Goal: Find specific page/section: Find specific page/section

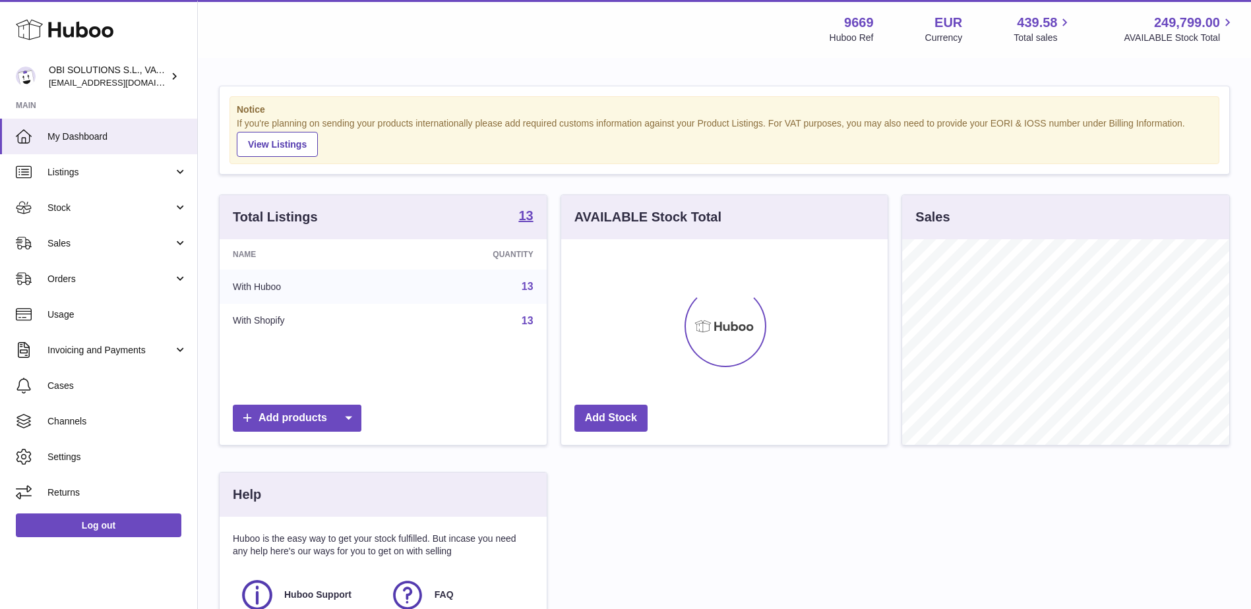
scroll to position [206, 326]
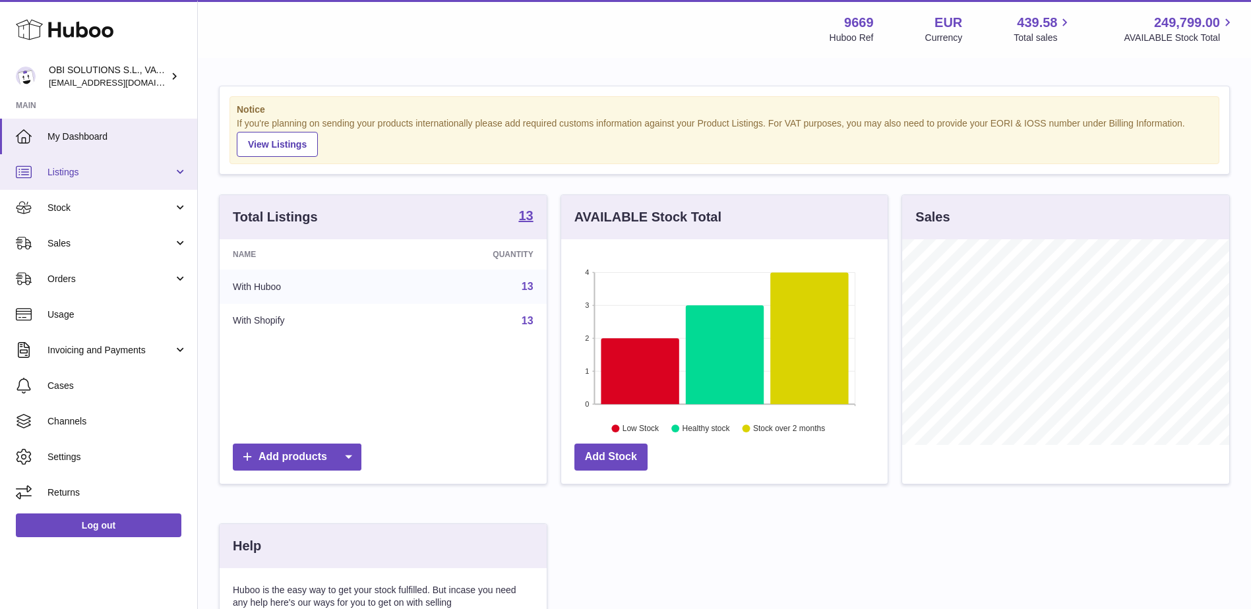
click at [105, 179] on link "Listings" at bounding box center [98, 172] width 197 height 36
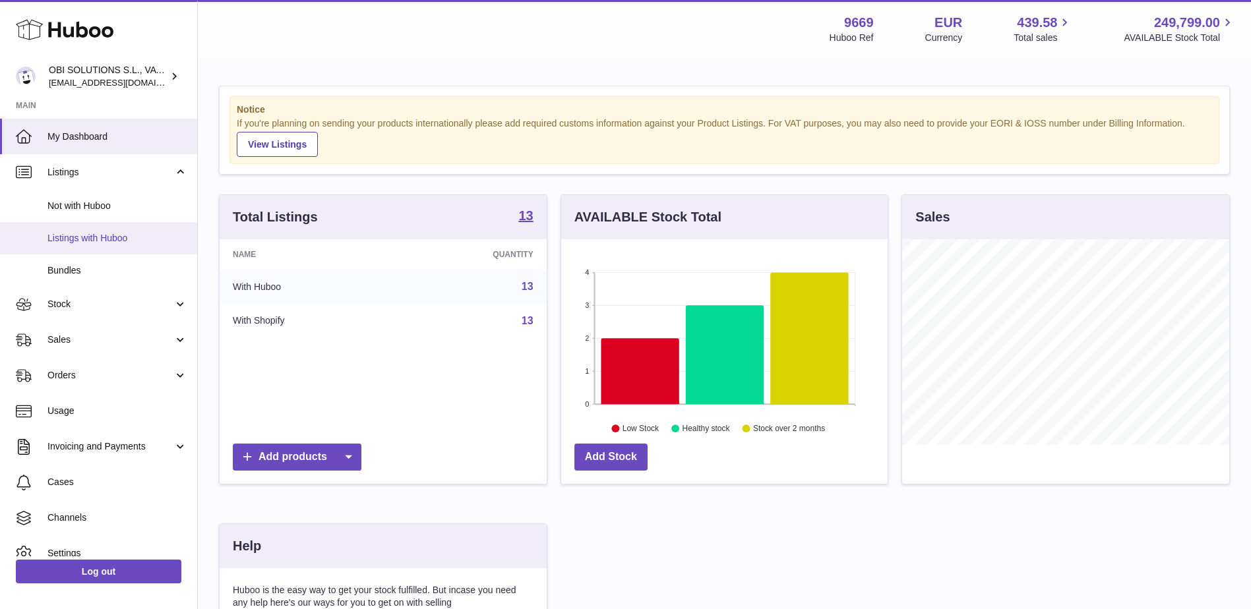
click at [74, 237] on span "Listings with Huboo" at bounding box center [117, 238] width 140 height 13
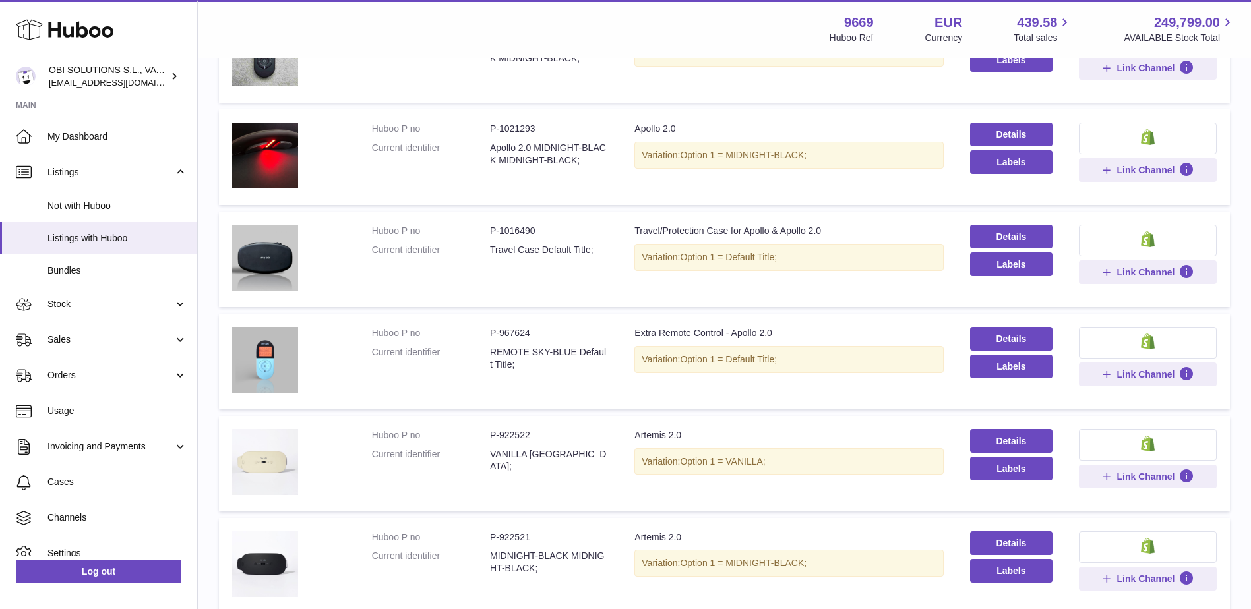
scroll to position [256, 0]
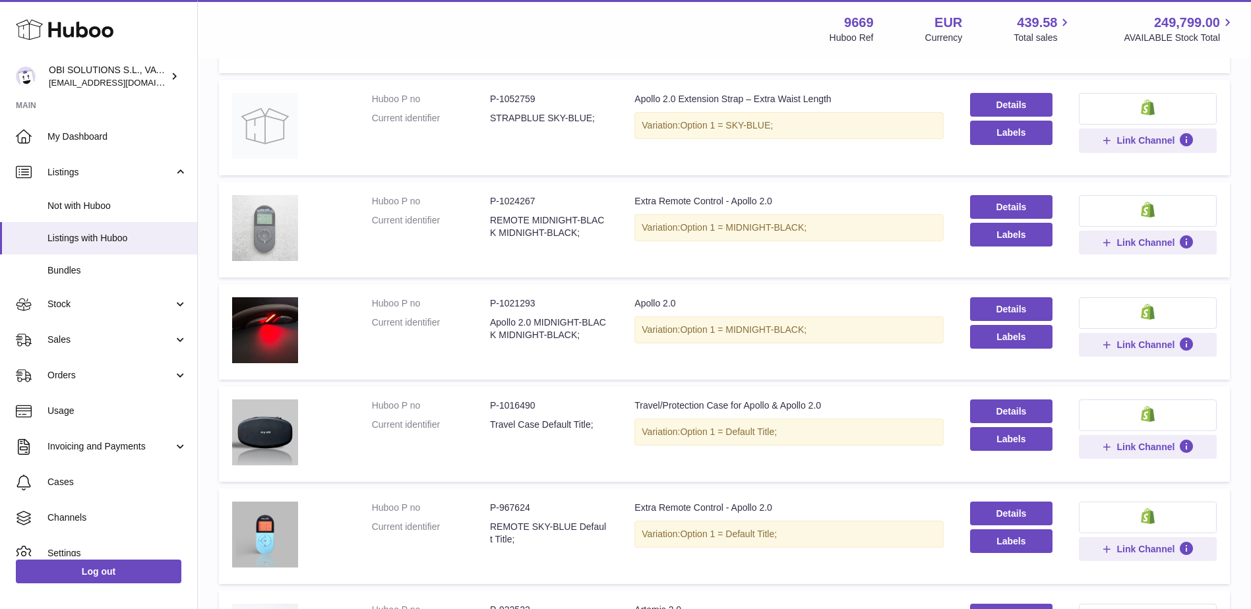
click at [262, 220] on img at bounding box center [265, 228] width 66 height 66
click at [293, 306] on img at bounding box center [265, 330] width 66 height 66
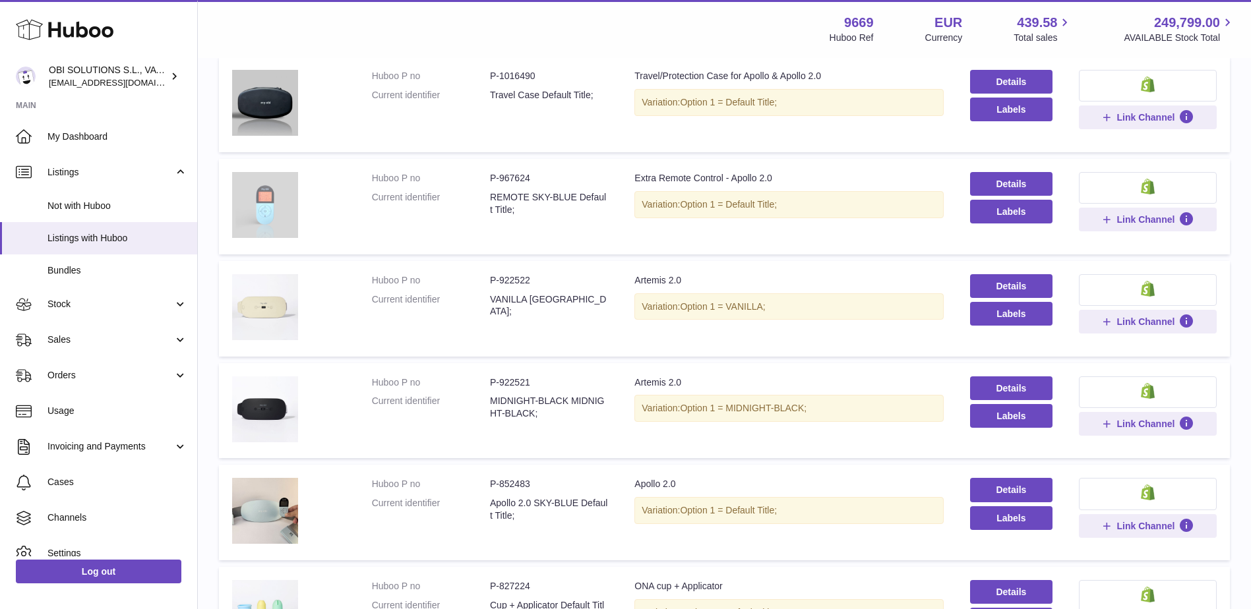
click at [278, 191] on img at bounding box center [265, 205] width 66 height 66
